Goal: Task Accomplishment & Management: Manage account settings

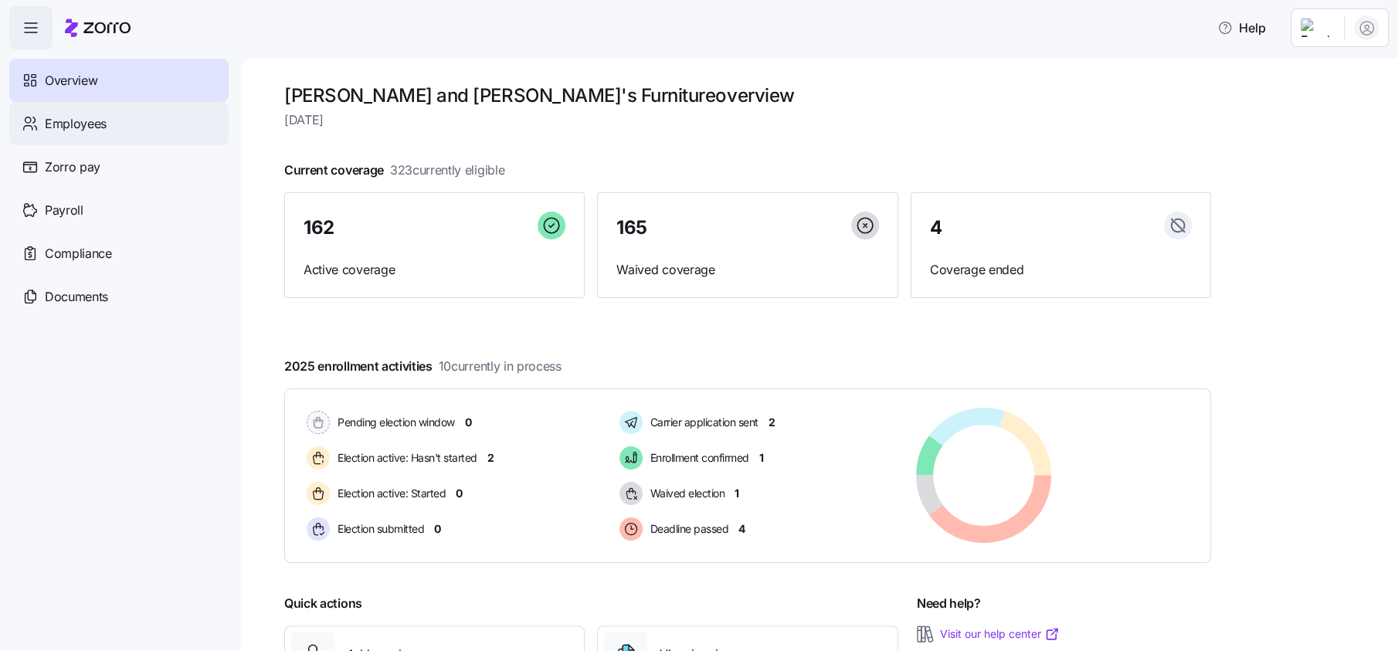
click at [102, 133] on span "Employees" at bounding box center [76, 123] width 62 height 19
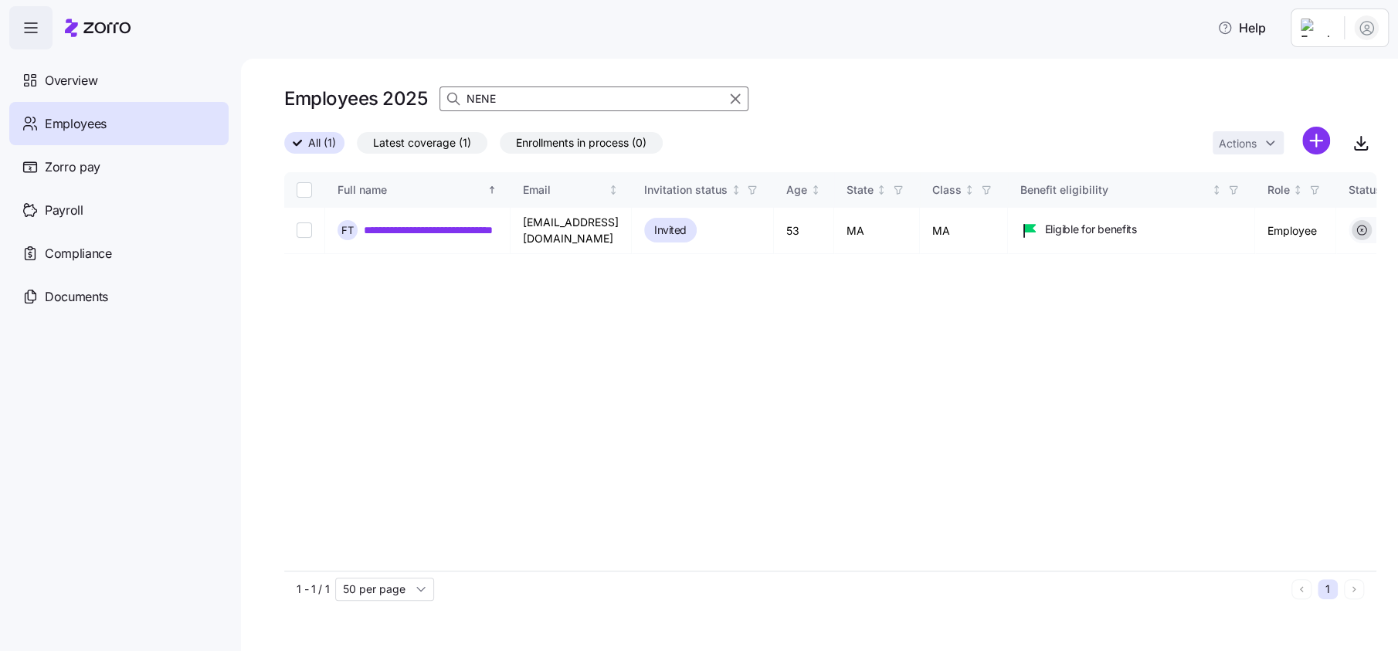
click at [539, 103] on input "NENE" at bounding box center [593, 98] width 309 height 25
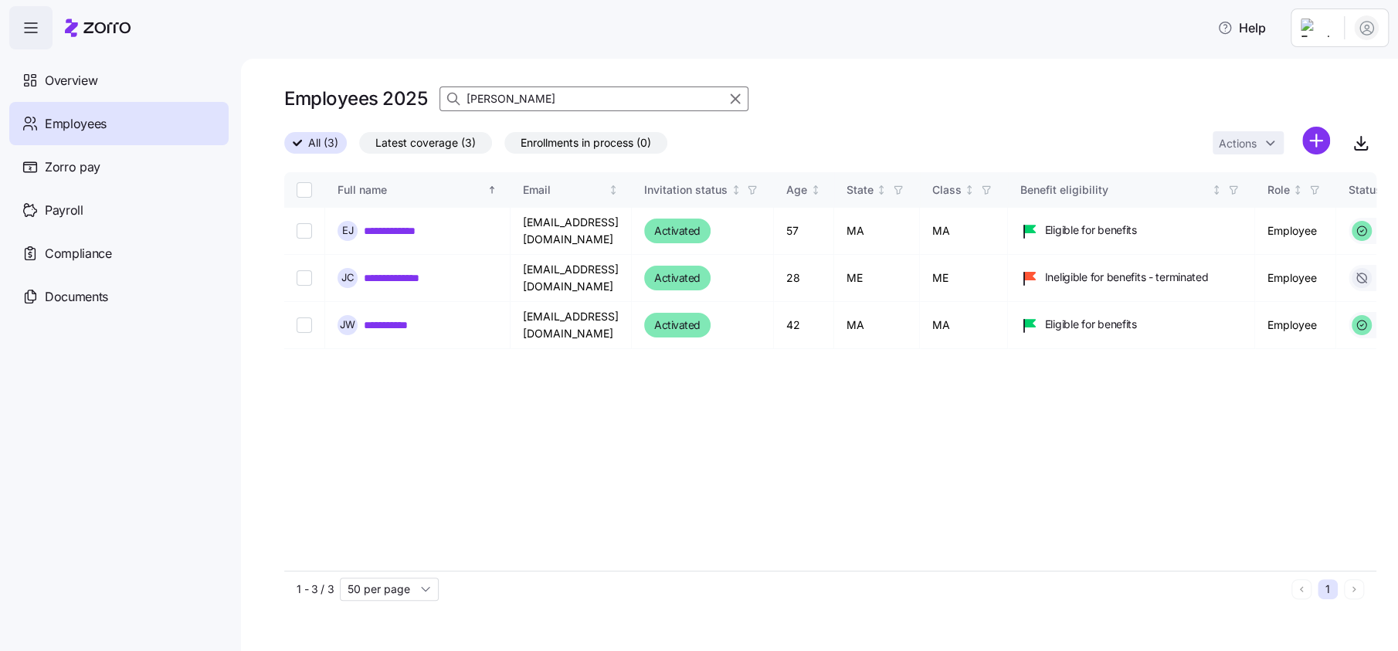
type input "[PERSON_NAME]"
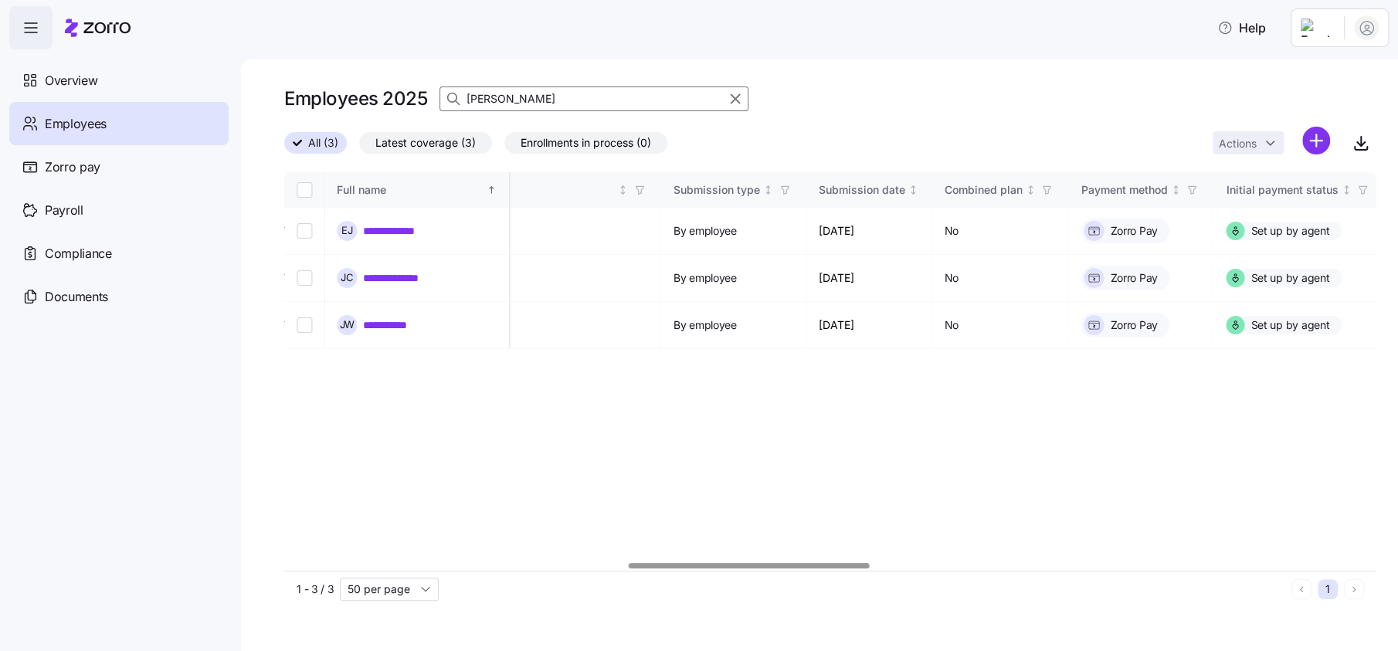
click at [799, 563] on div at bounding box center [749, 565] width 241 height 5
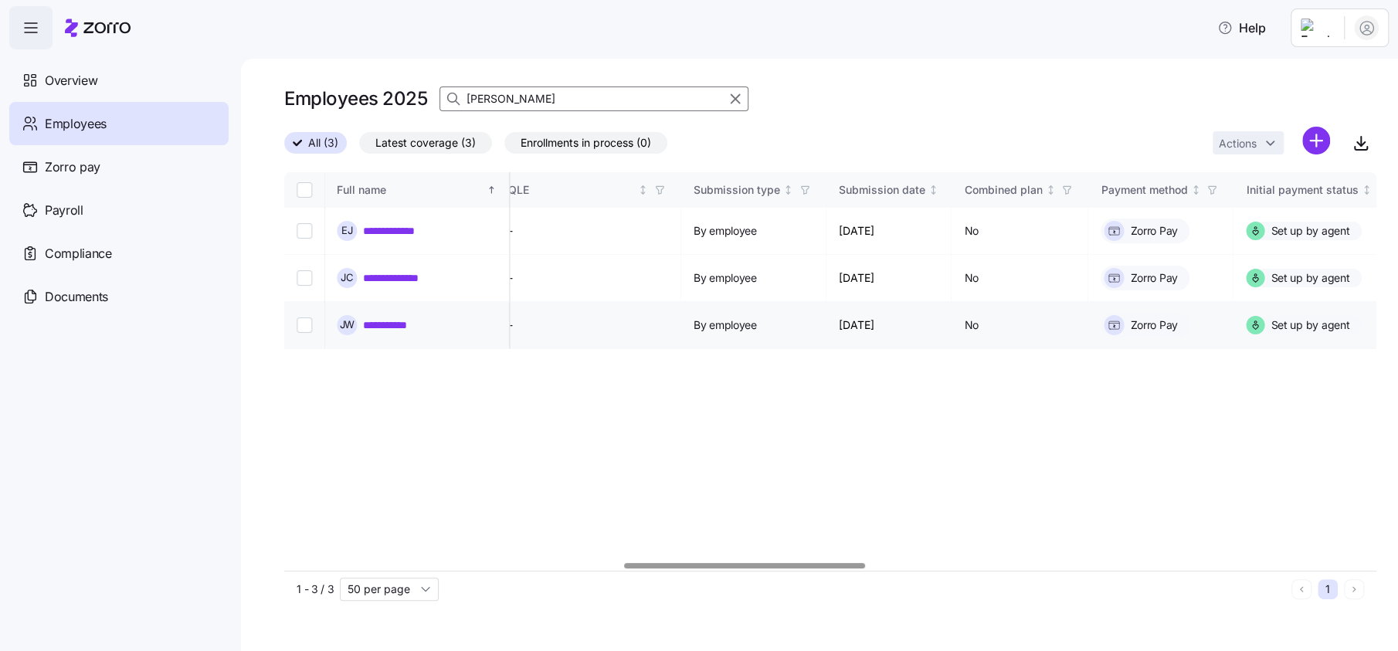
click at [421, 317] on link "**********" at bounding box center [403, 324] width 78 height 15
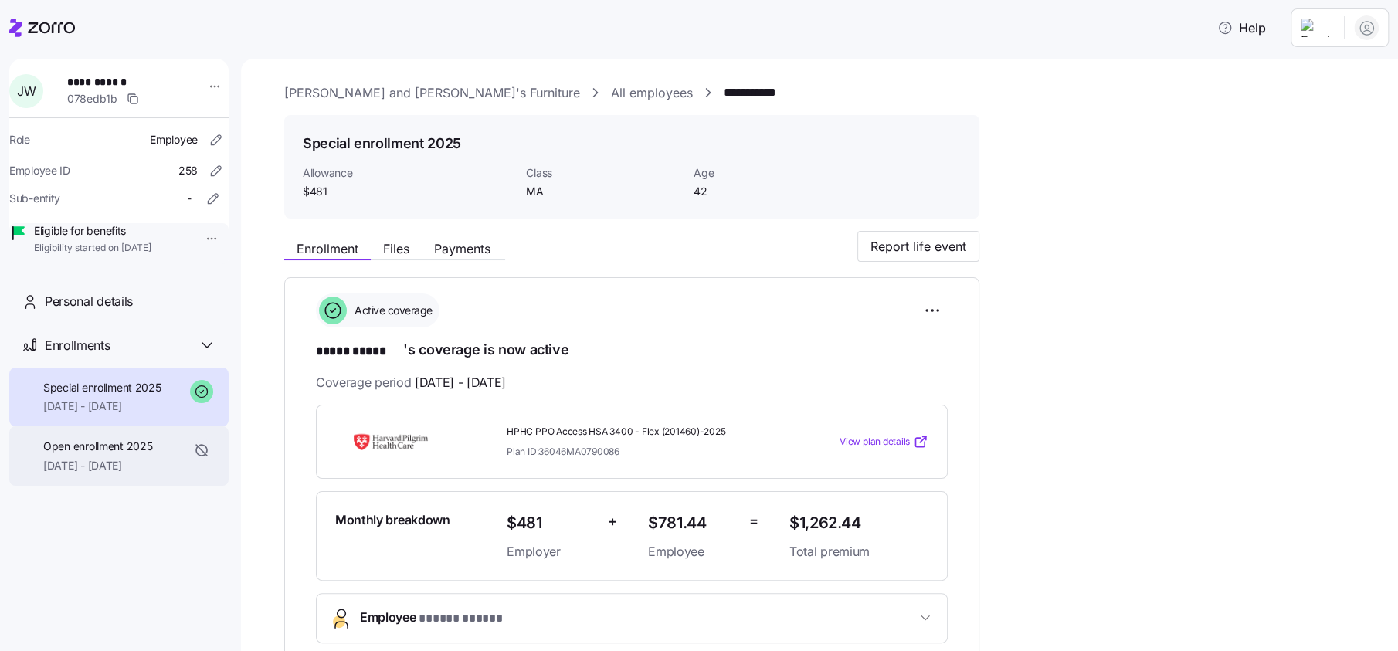
click at [99, 454] on span "Open enrollment 2025" at bounding box center [97, 446] width 109 height 15
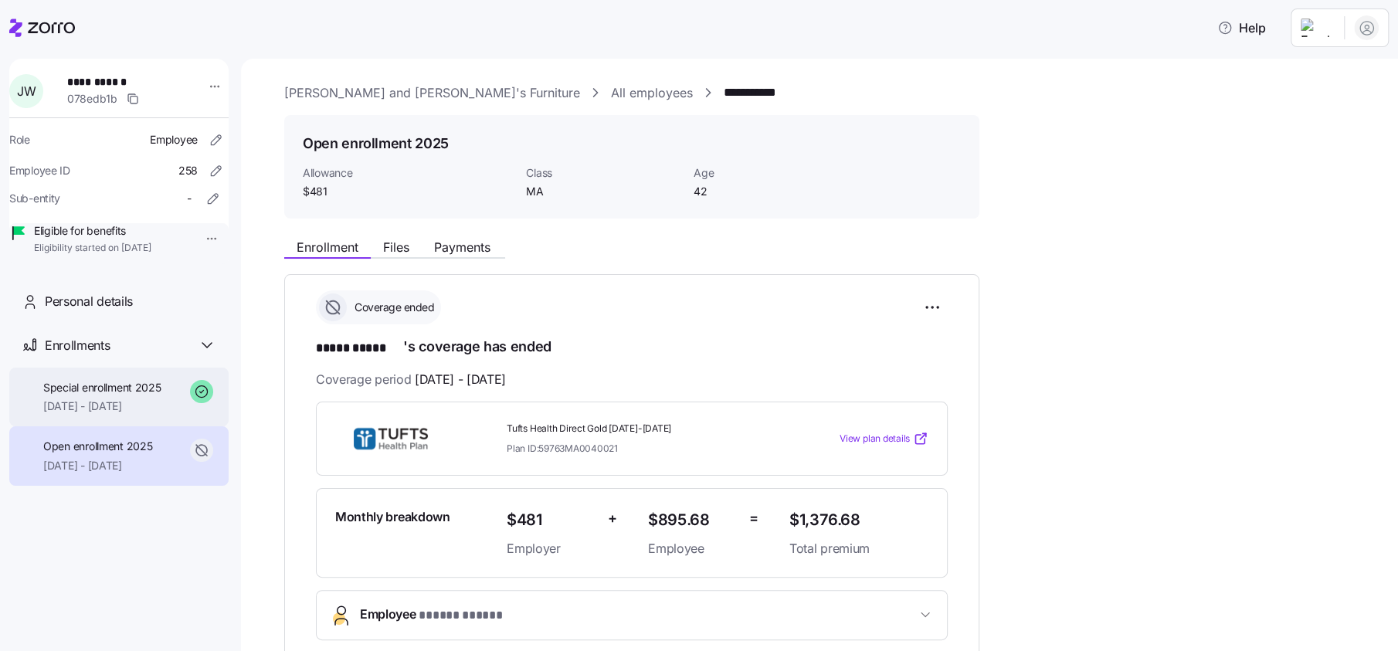
click at [122, 395] on span "Special enrollment 2025" at bounding box center [102, 387] width 118 height 15
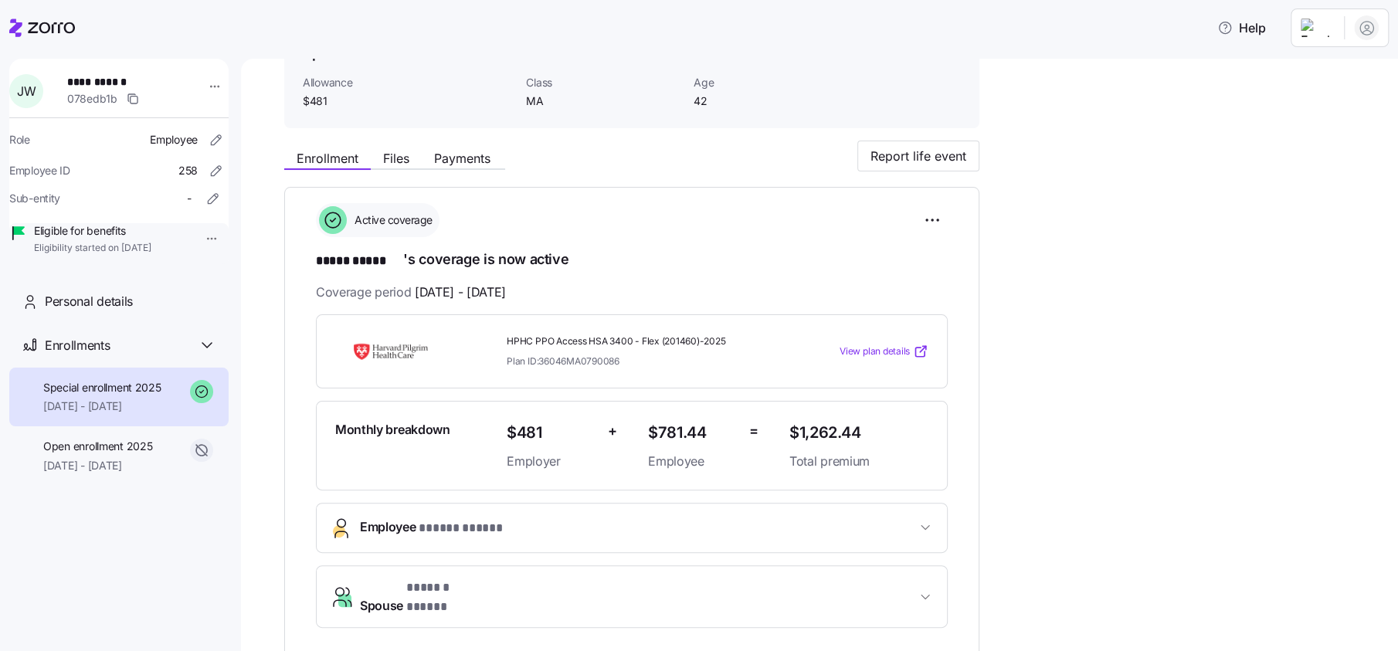
scroll to position [96, 0]
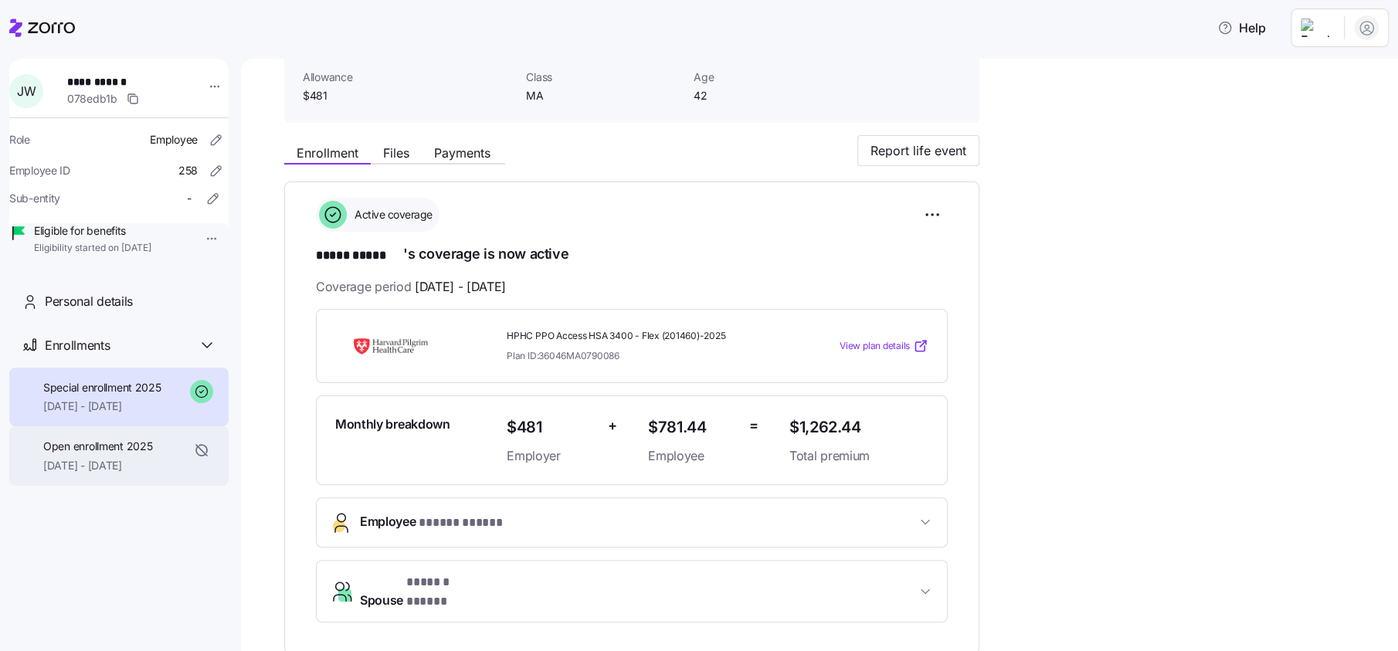
click at [101, 473] on span "[DATE] - [DATE]" at bounding box center [97, 465] width 109 height 15
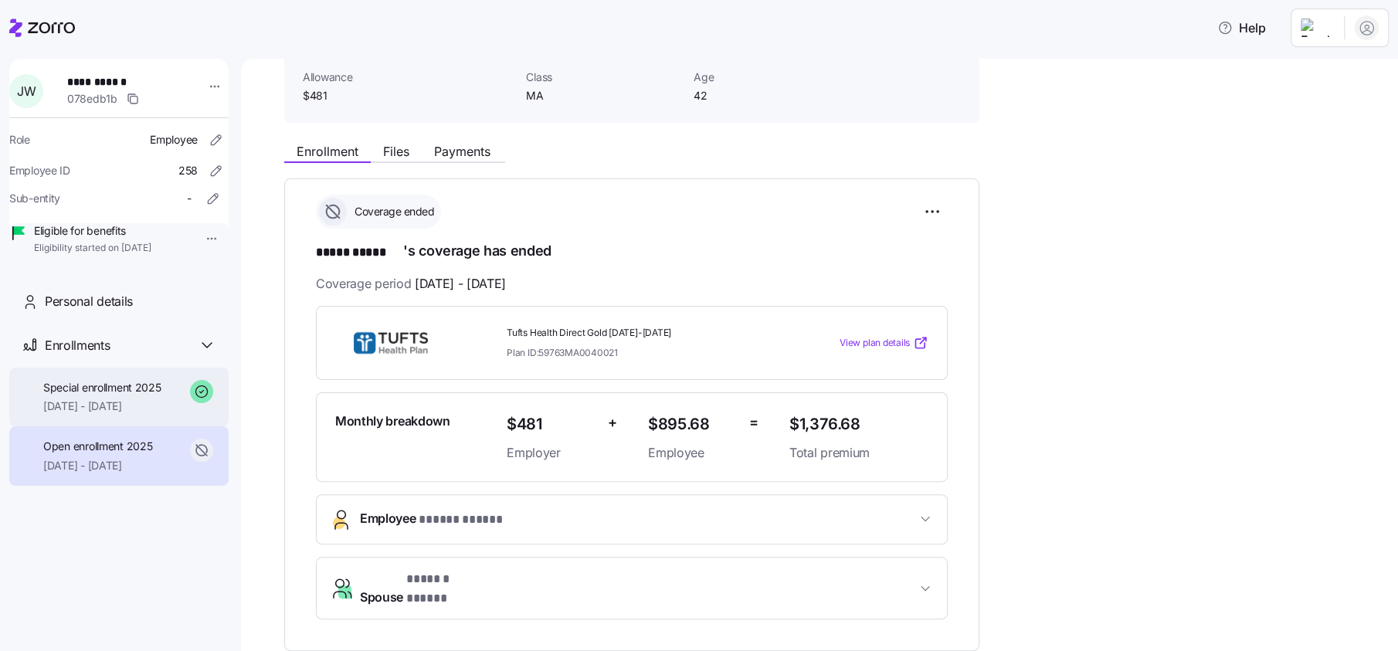
click at [102, 414] on span "[DATE] - [DATE]" at bounding box center [102, 406] width 118 height 15
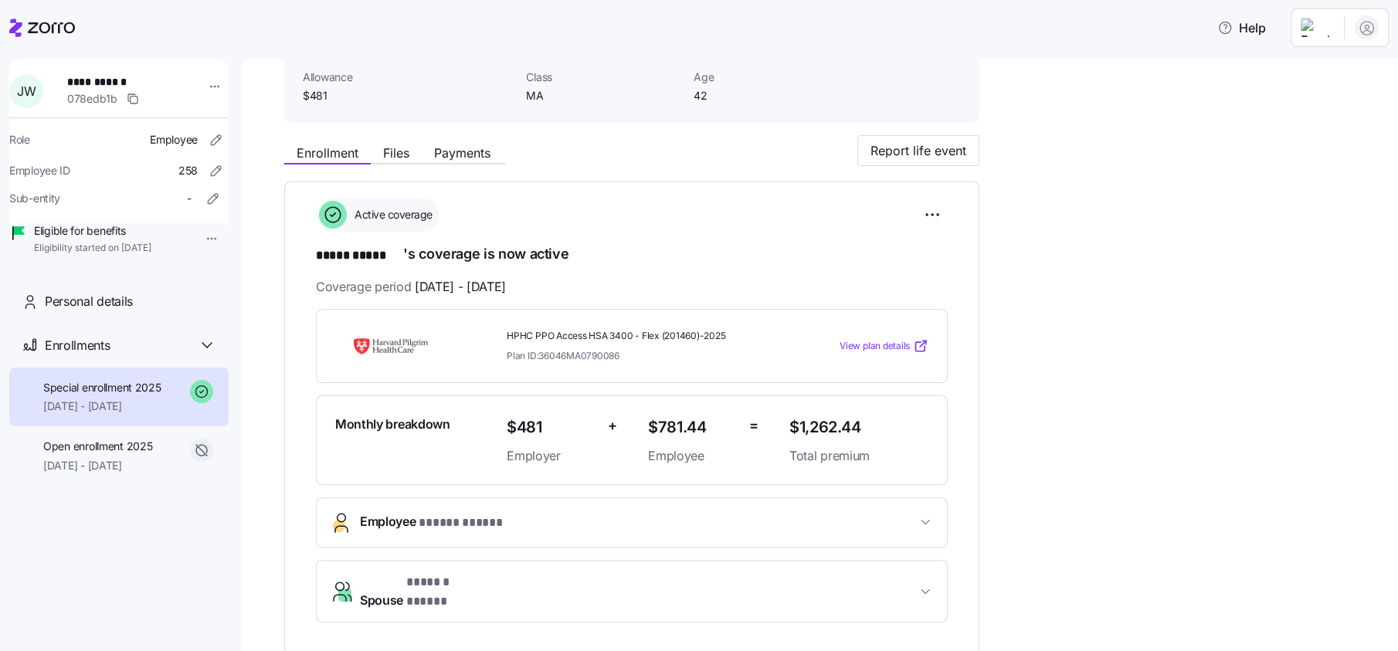
drag, startPoint x: 52, startPoint y: 23, endPoint x: 145, endPoint y: 1, distance: 96.1
click at [53, 23] on icon at bounding box center [42, 28] width 66 height 19
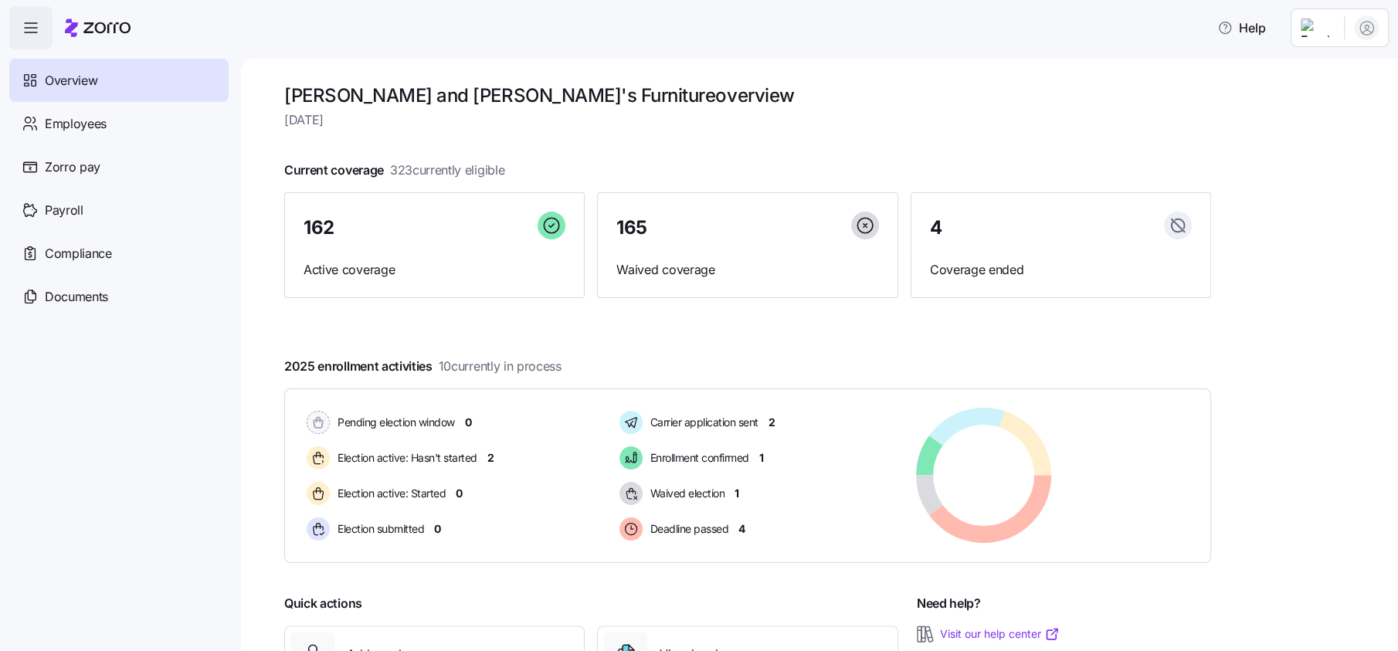
click at [1323, 29] on html "Help Overview Employees Zorro pay Payroll Compliance Documents [PERSON_NAME] an…" at bounding box center [699, 321] width 1398 height 642
click at [1314, 154] on div "Log out" at bounding box center [1304, 156] width 60 height 17
